Goal: Find specific page/section: Find specific page/section

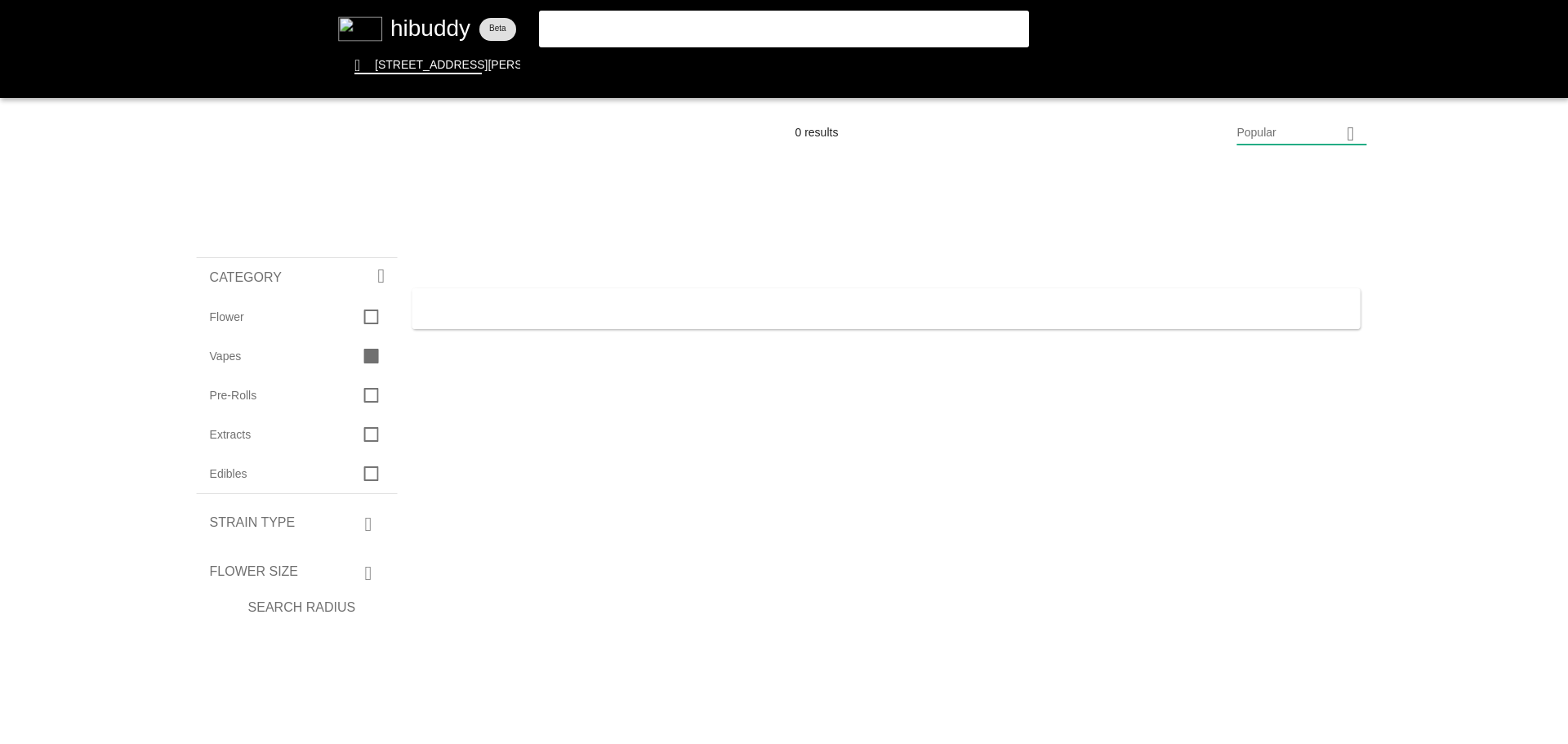
click at [618, 30] on flt-glass-pane at bounding box center [784, 372] width 1568 height 744
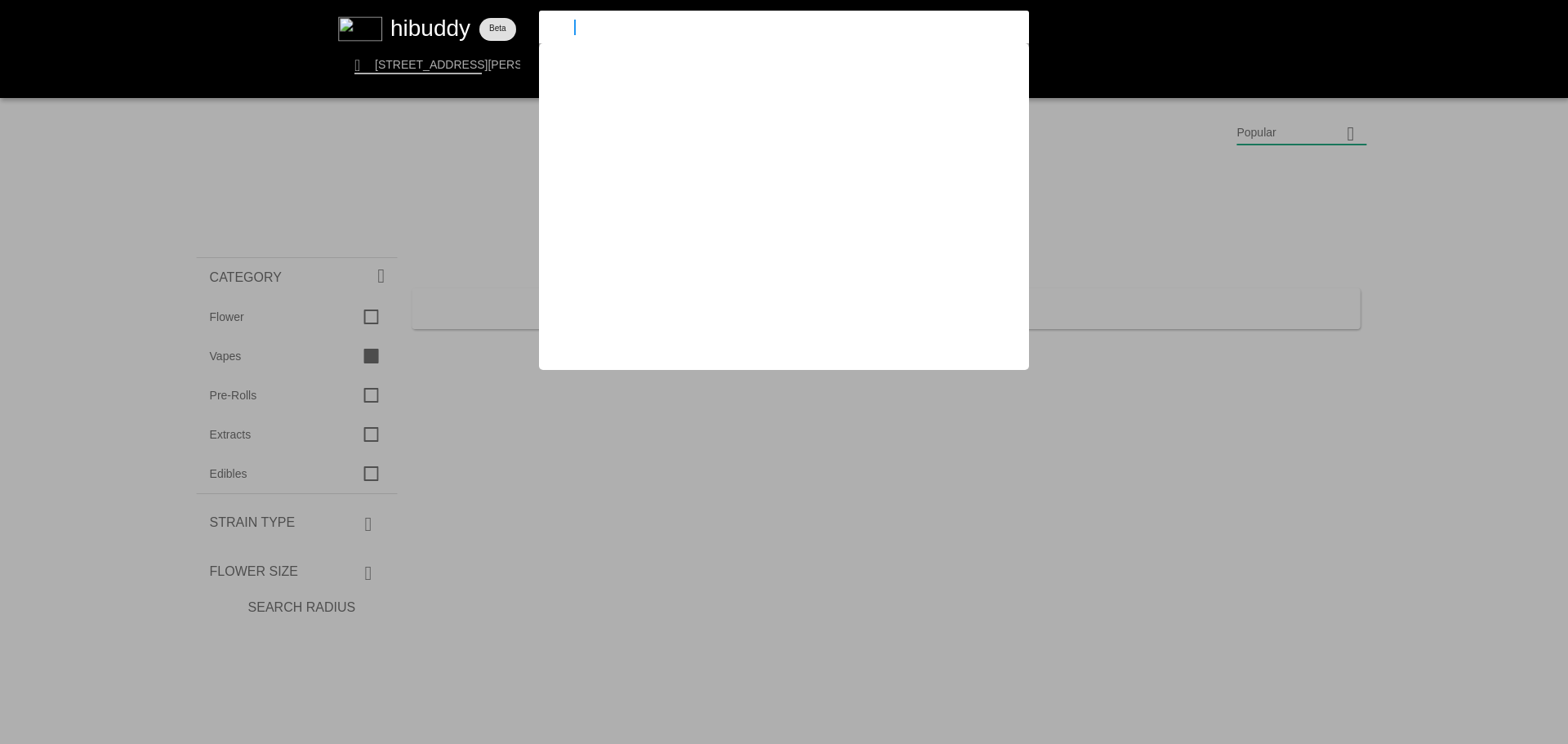
type input "q"
click at [220, 357] on flt-glass-pane at bounding box center [784, 372] width 1568 height 744
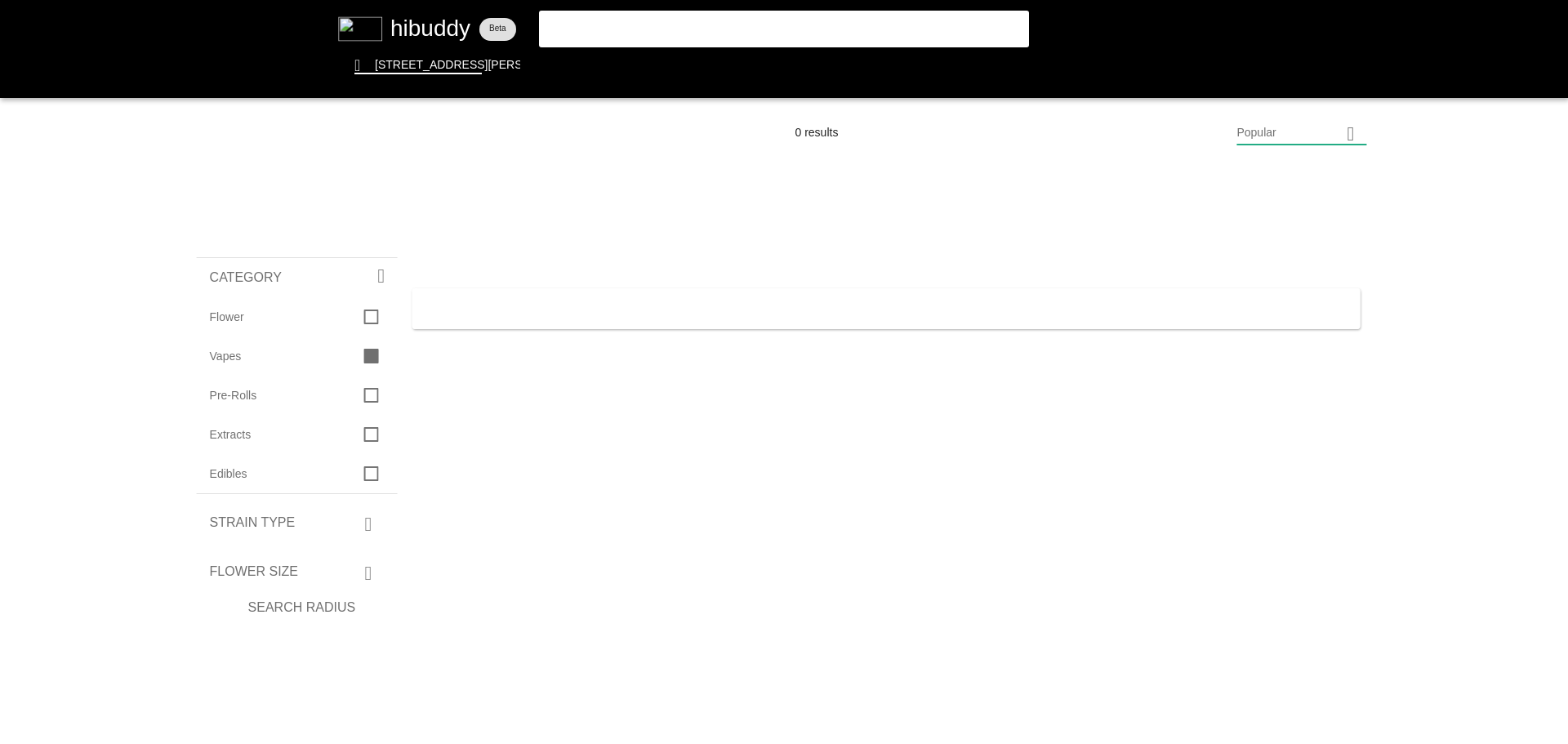
click at [220, 357] on flt-glass-pane at bounding box center [784, 372] width 1568 height 744
click at [688, 55] on flt-glass-pane at bounding box center [784, 372] width 1568 height 744
click at [417, 26] on flt-glass-pane at bounding box center [784, 372] width 1568 height 744
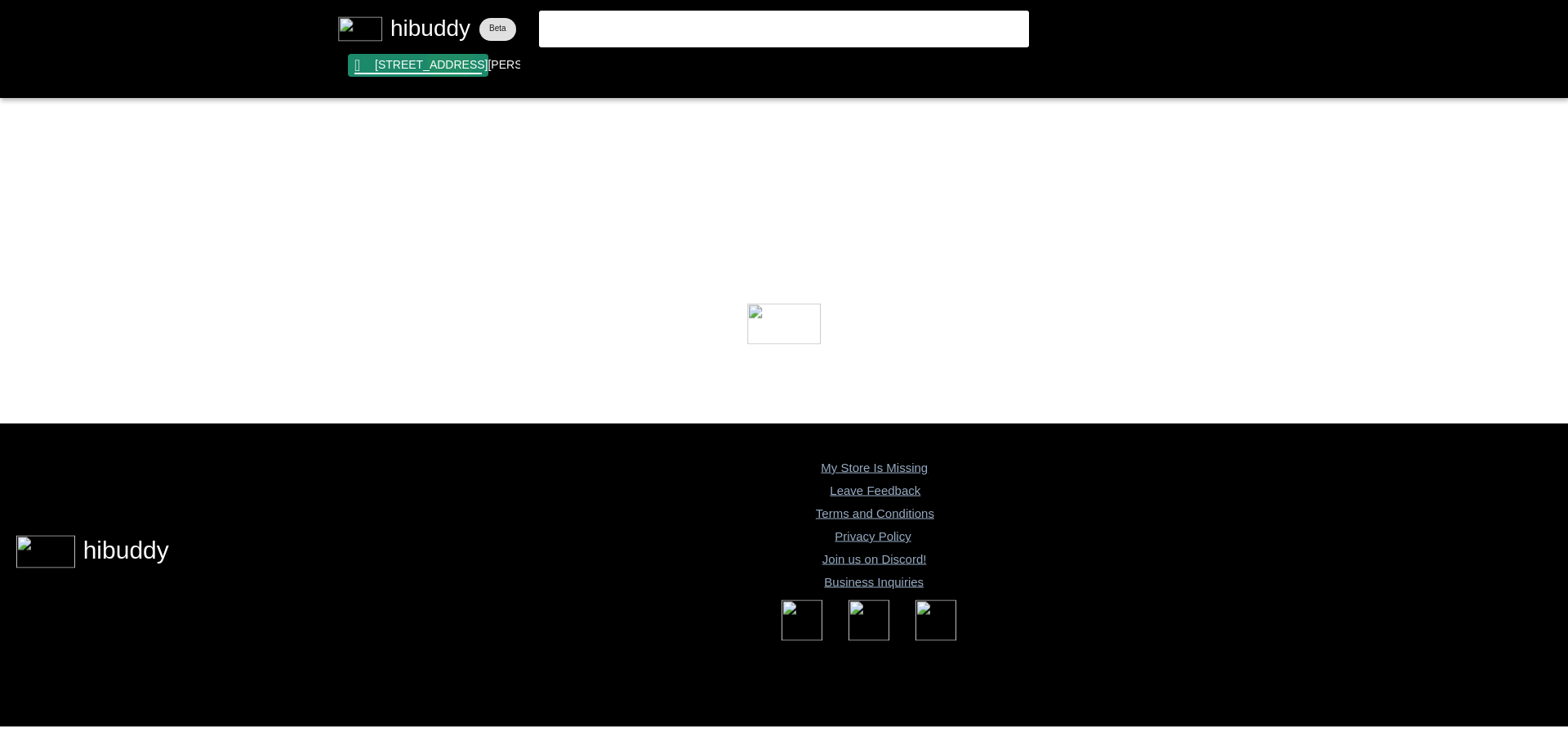
click at [453, 61] on flt-glass-pane at bounding box center [784, 372] width 1568 height 744
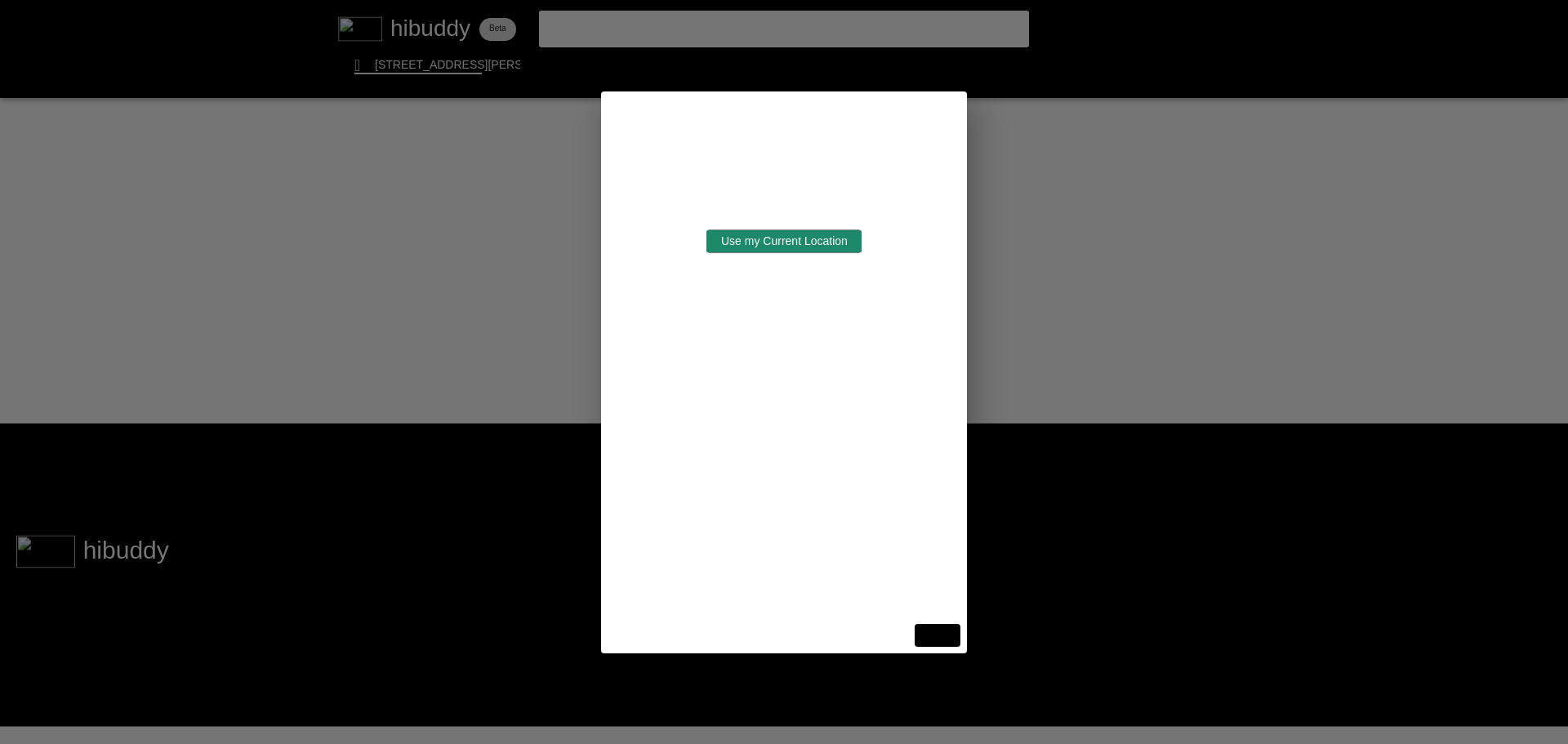
click at [747, 244] on flt-glass-pane at bounding box center [784, 372] width 1568 height 744
click at [747, 241] on flt-glass-pane at bounding box center [784, 372] width 1568 height 744
click at [959, 636] on flt-glass-pane at bounding box center [784, 372] width 1568 height 744
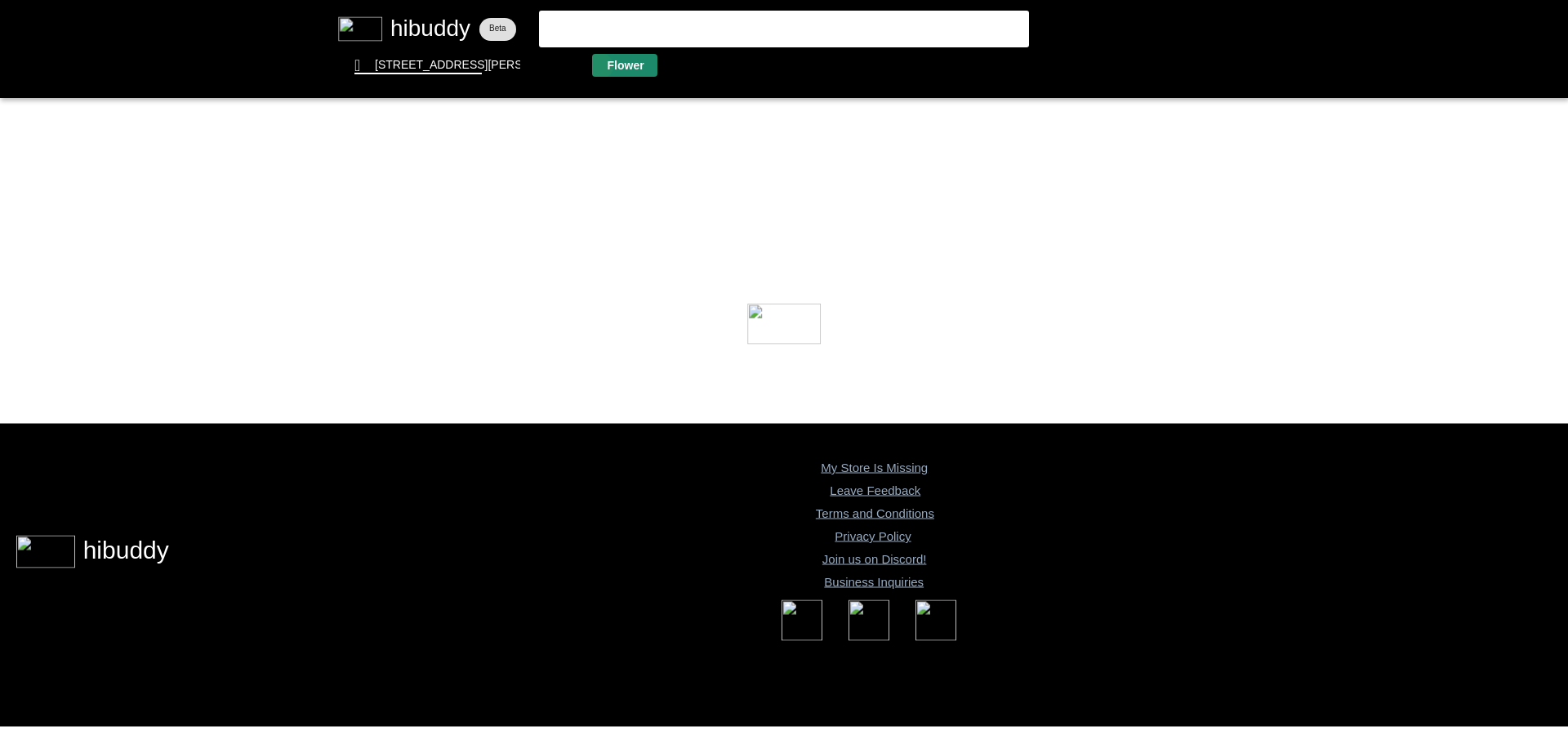
click at [598, 65] on flt-glass-pane at bounding box center [784, 372] width 1568 height 744
